Goal: Obtain resource: Download file/media

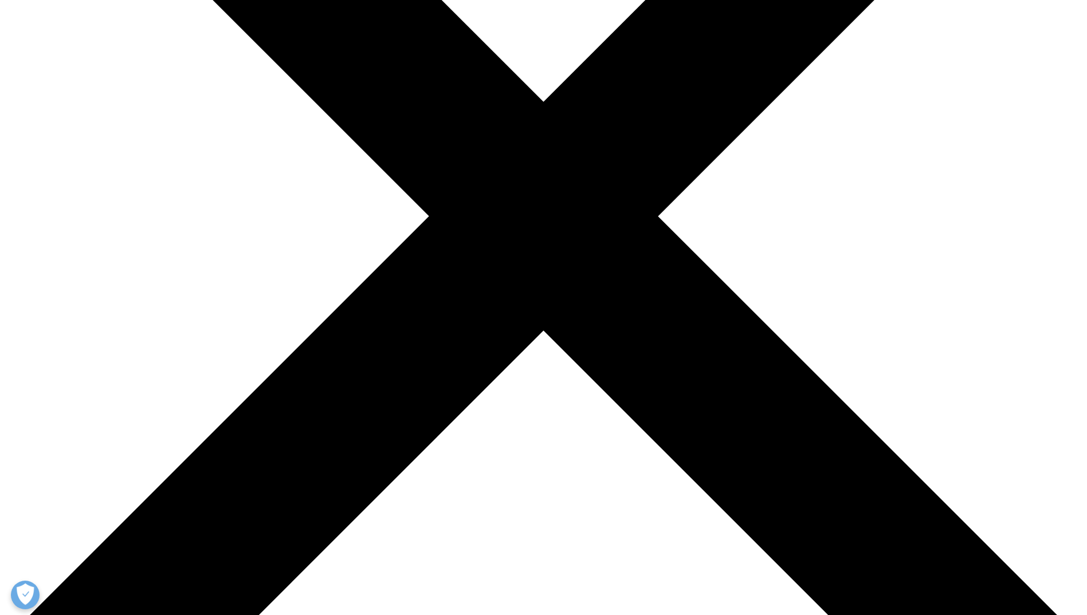
scroll to position [342, 0]
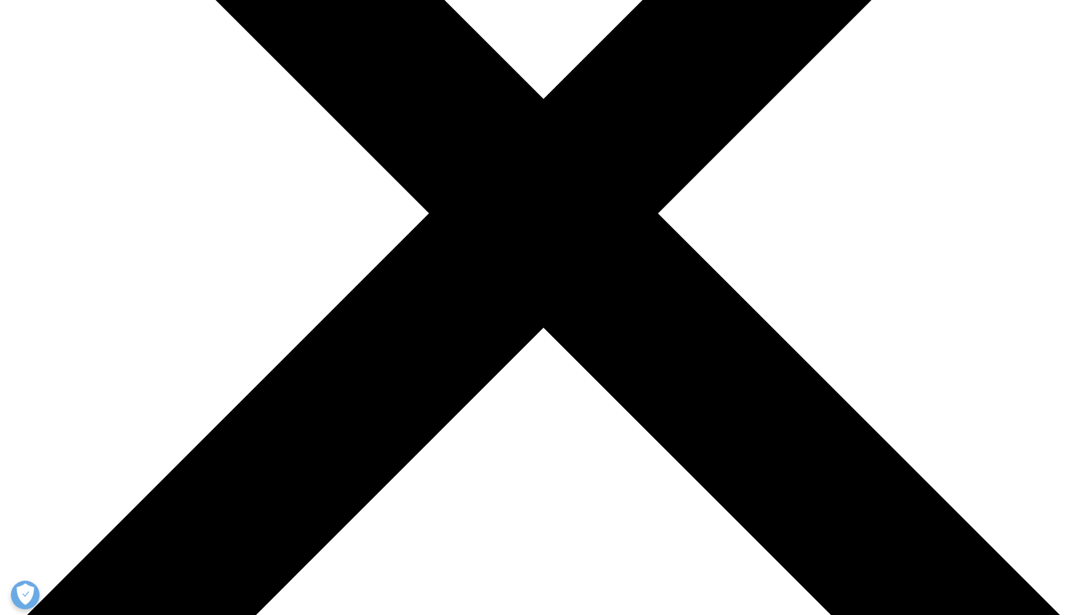
type input "Charlotta"
type input "Winter"
type input "[EMAIL_ADDRESS][DOMAIN_NAME]"
type input "BPI e.V."
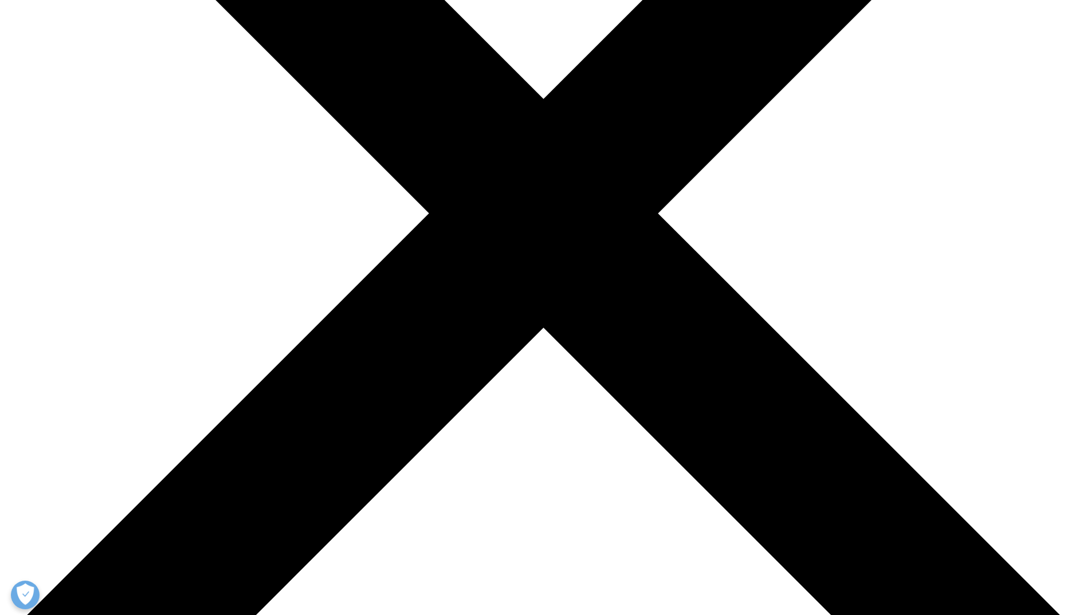
select select "[GEOGRAPHIC_DATA]"
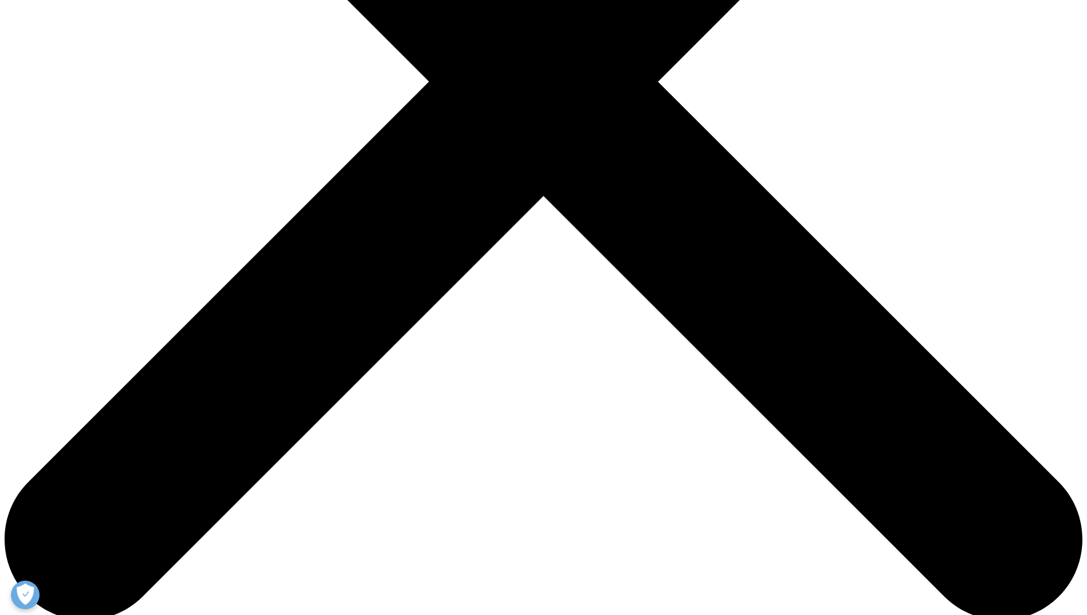
scroll to position [474, 0]
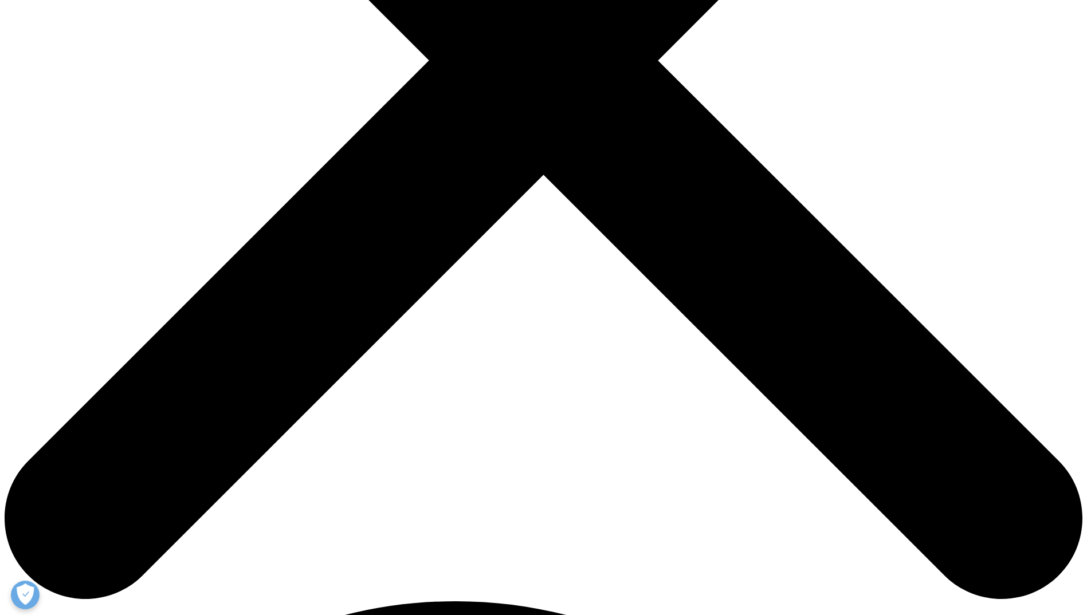
scroll to position [661, 0]
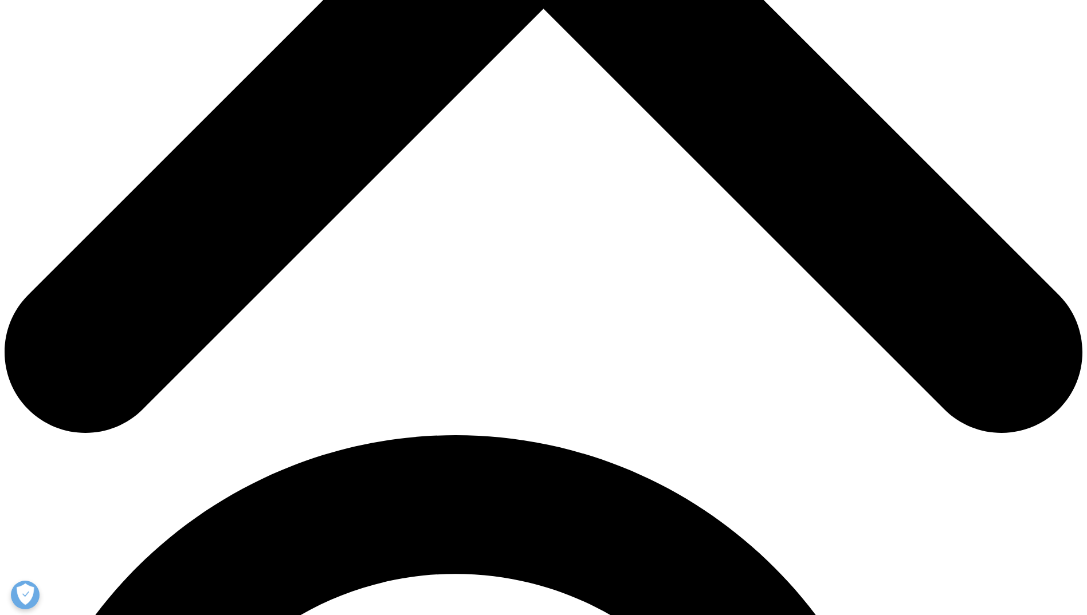
type input "Referentin"
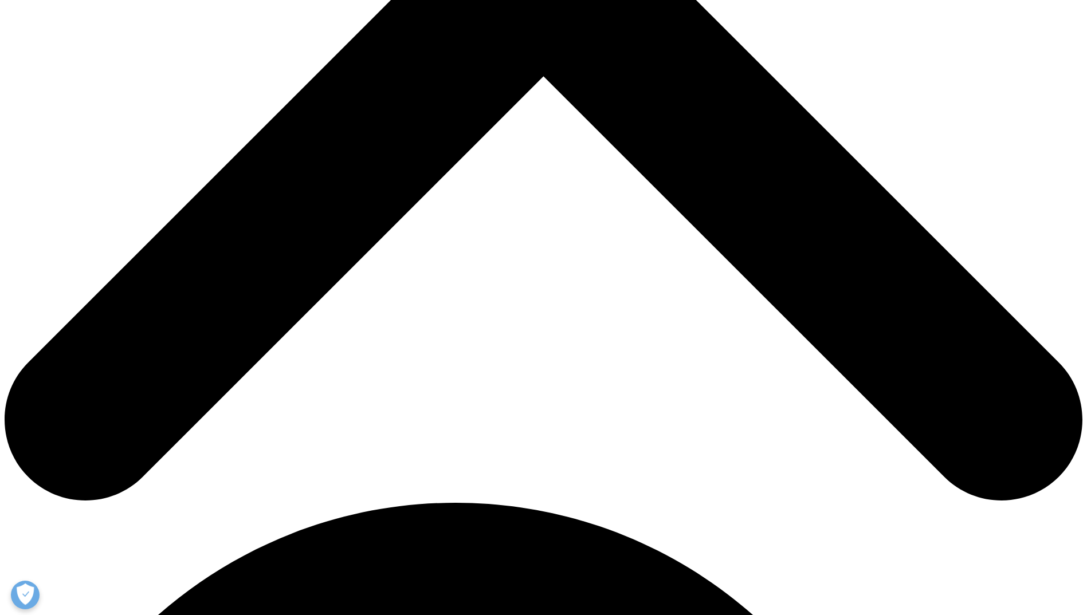
scroll to position [524, 0]
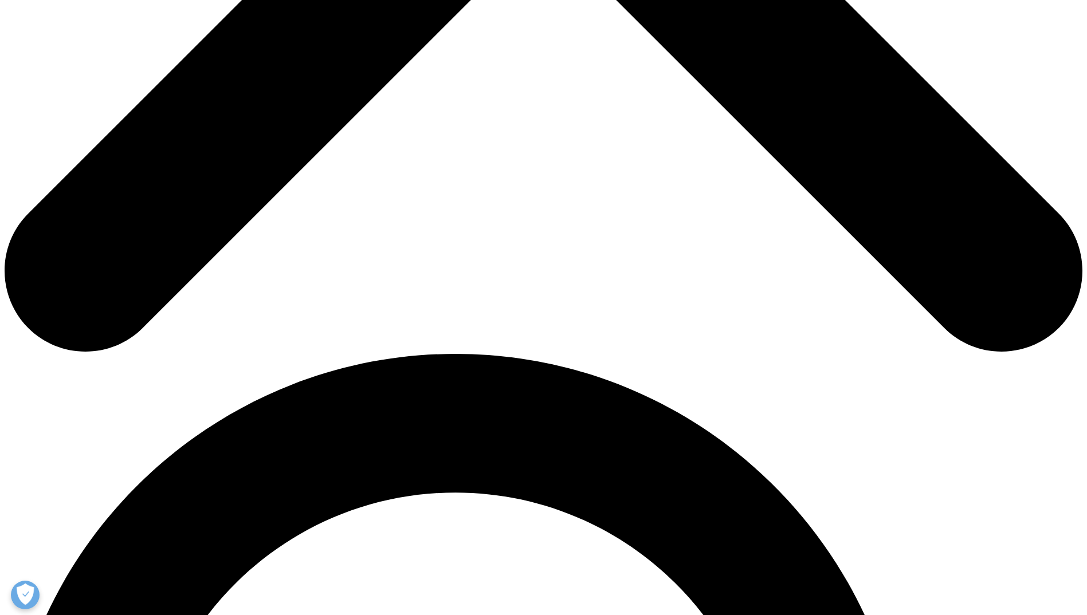
scroll to position [760, 0]
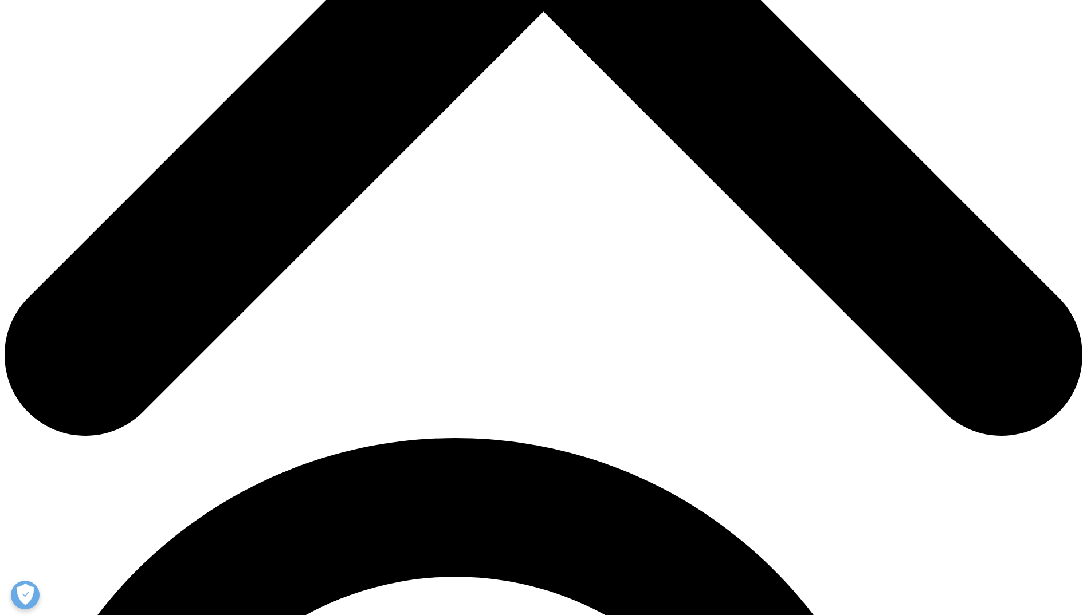
scroll to position [658, 0]
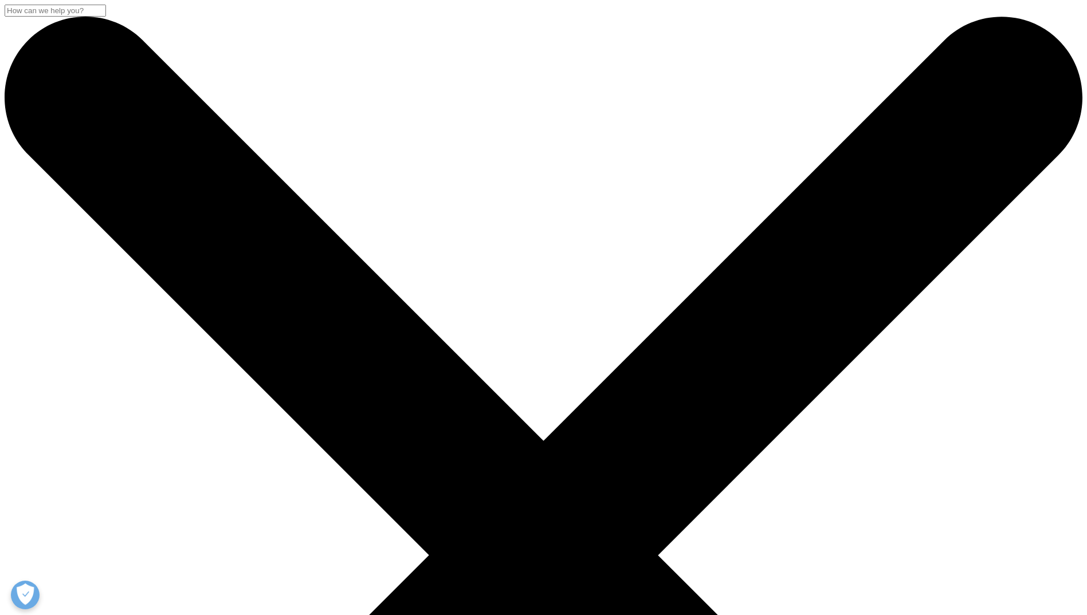
scroll to position [633, 676]
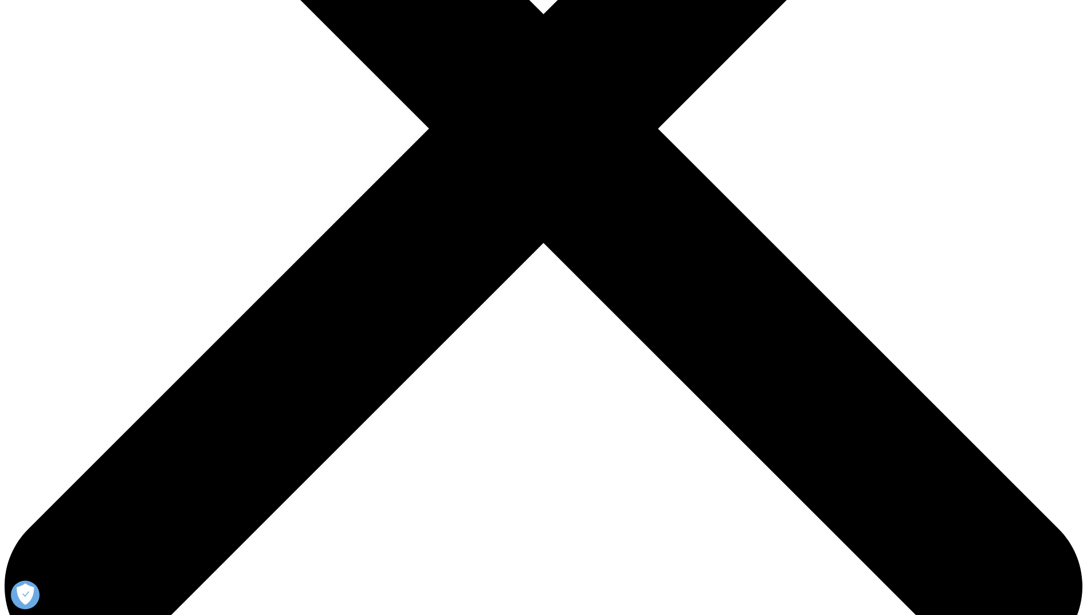
scroll to position [426, 0]
type input "Charlotta"
type input "Winter"
type input "[EMAIL_ADDRESS][DOMAIN_NAME]"
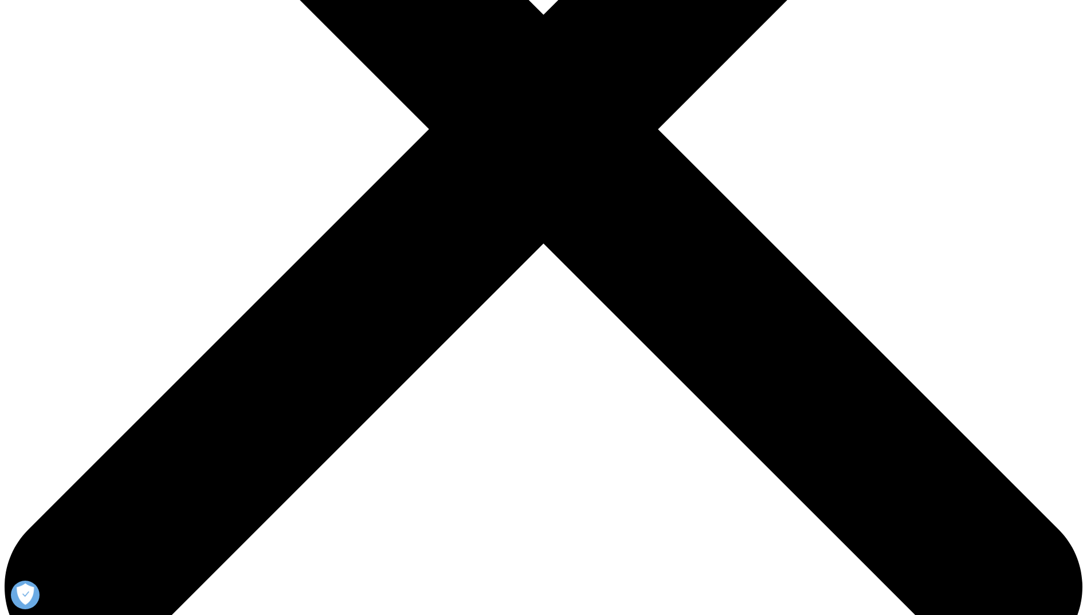
type input "Referentin"
type input "BPI e.V."
select select "[GEOGRAPHIC_DATA]"
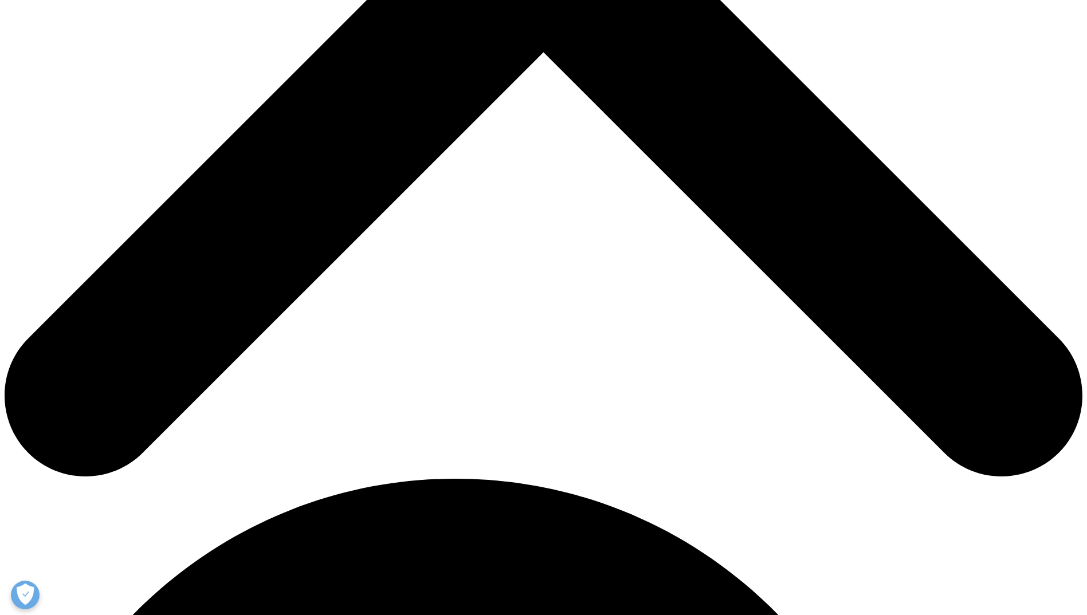
scroll to position [617, 0]
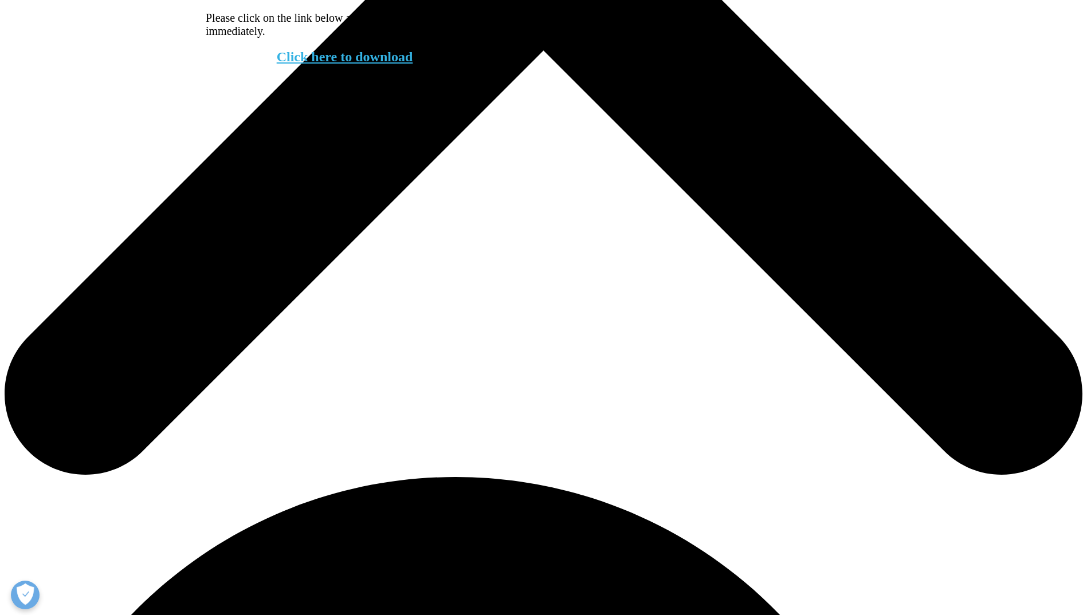
scroll to position [620, 0]
click at [371, 64] on link "Click here to download" at bounding box center [345, 56] width 136 height 15
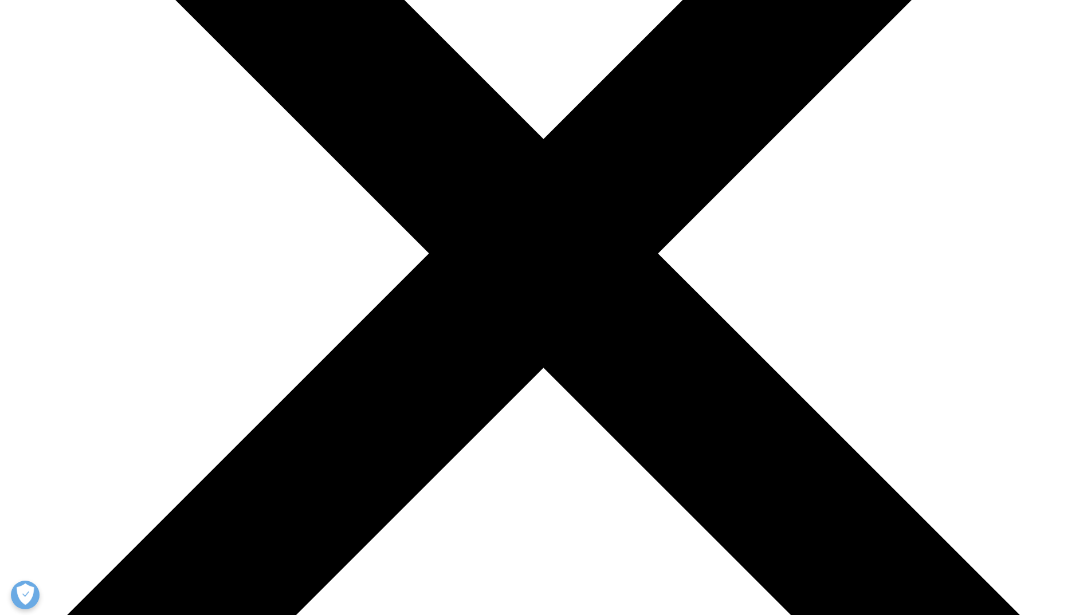
scroll to position [359, 0]
